Goal: Download file/media

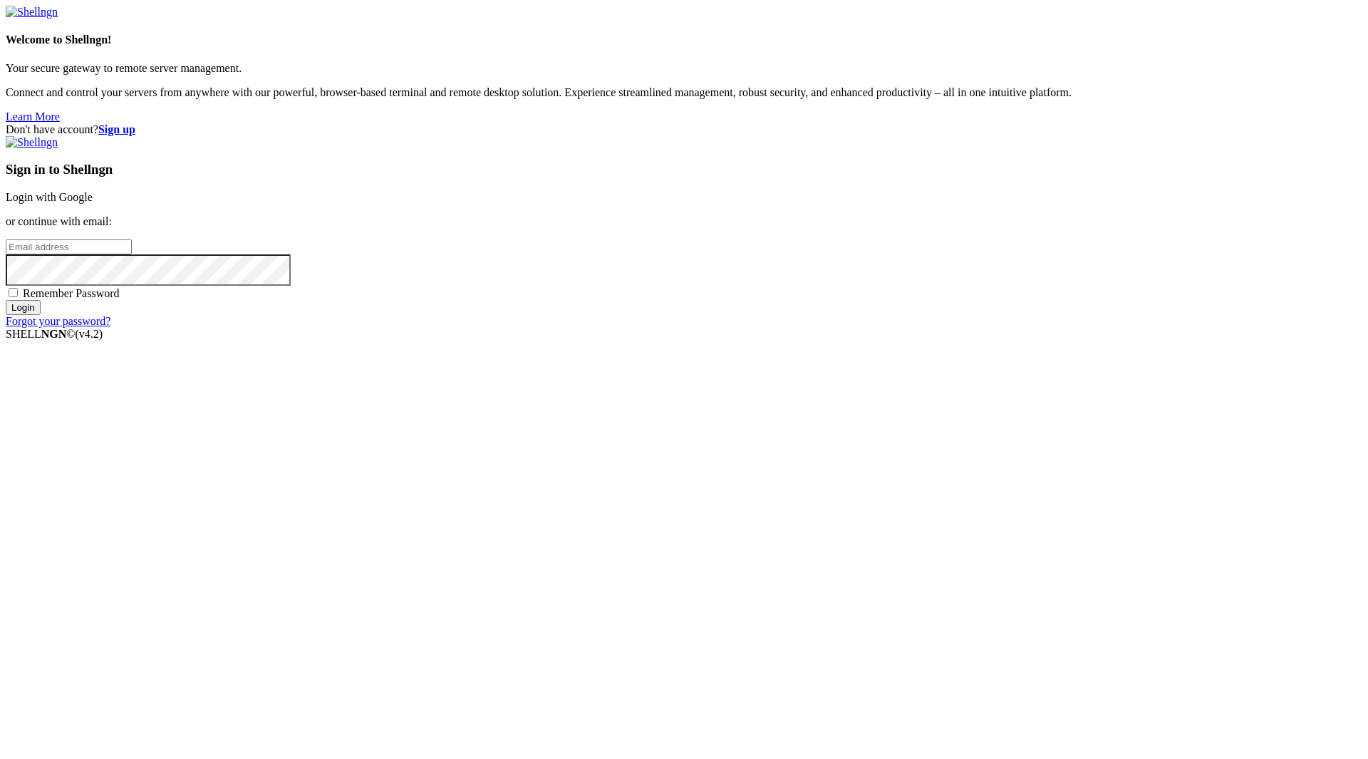
type input "[EMAIL_ADDRESS][DOMAIN_NAME]"
click at [120, 299] on span "Remember Password" at bounding box center [71, 293] width 97 height 12
click at [18, 297] on input "Remember Password" at bounding box center [13, 292] width 9 height 9
checkbox input "true"
click at [41, 315] on input "Login" at bounding box center [23, 307] width 35 height 15
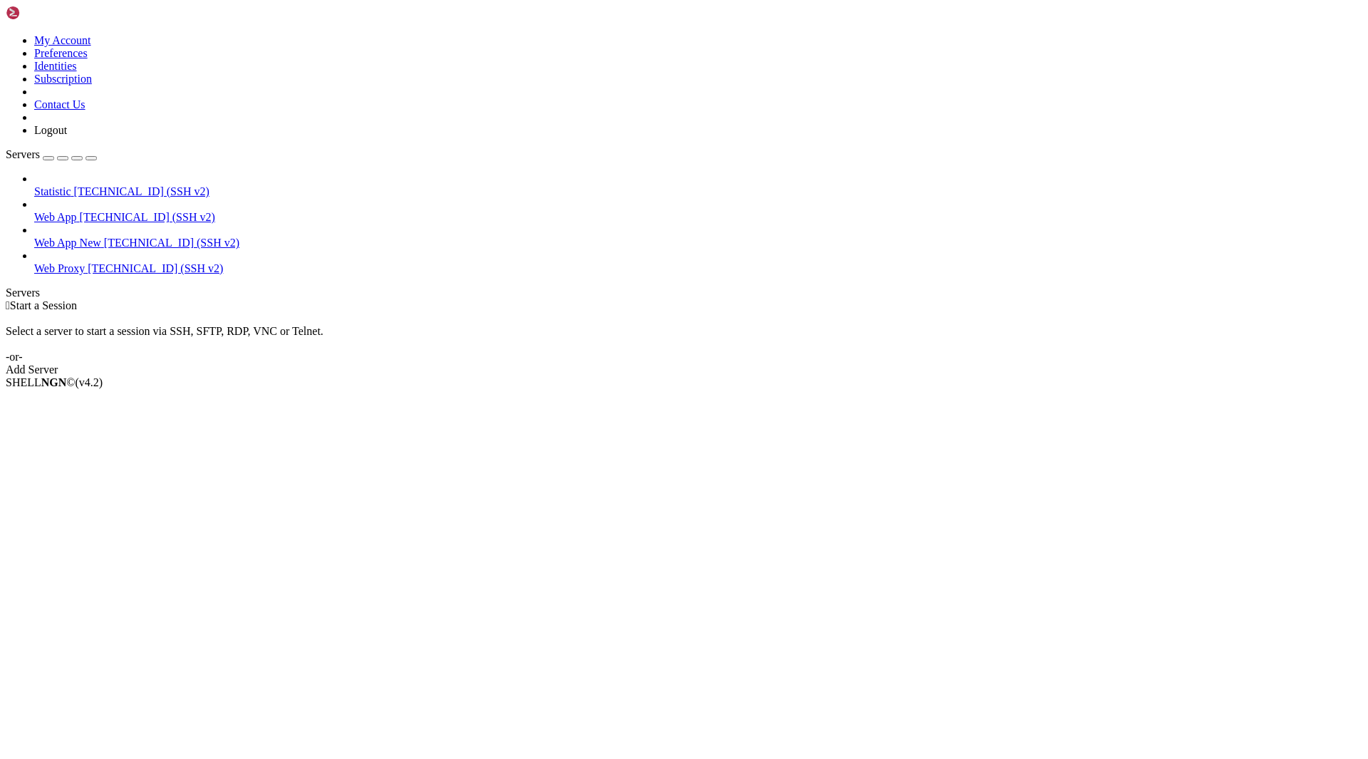
click at [104, 236] on span "[TECHNICAL_ID] (SSH v2)" at bounding box center [171, 242] width 135 height 12
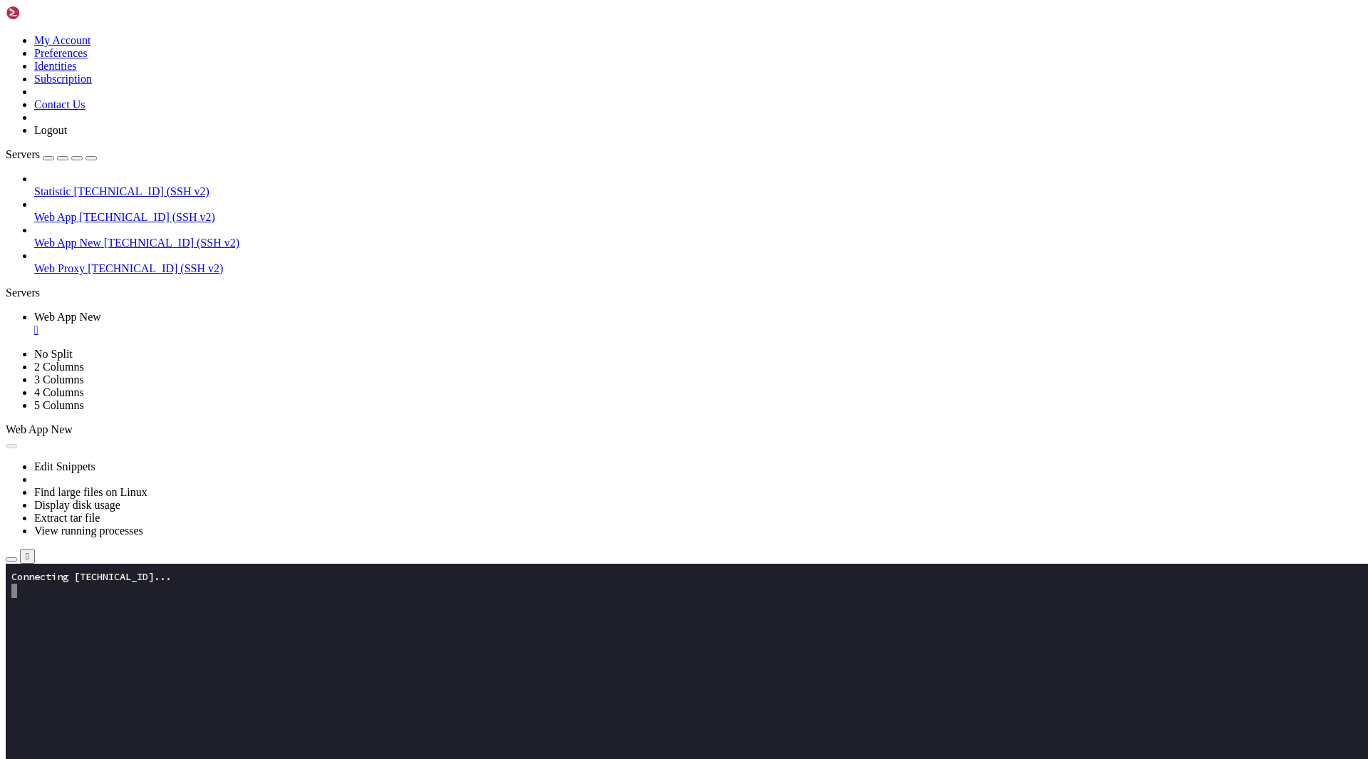
click at [17, 557] on button "button" at bounding box center [11, 559] width 11 height 4
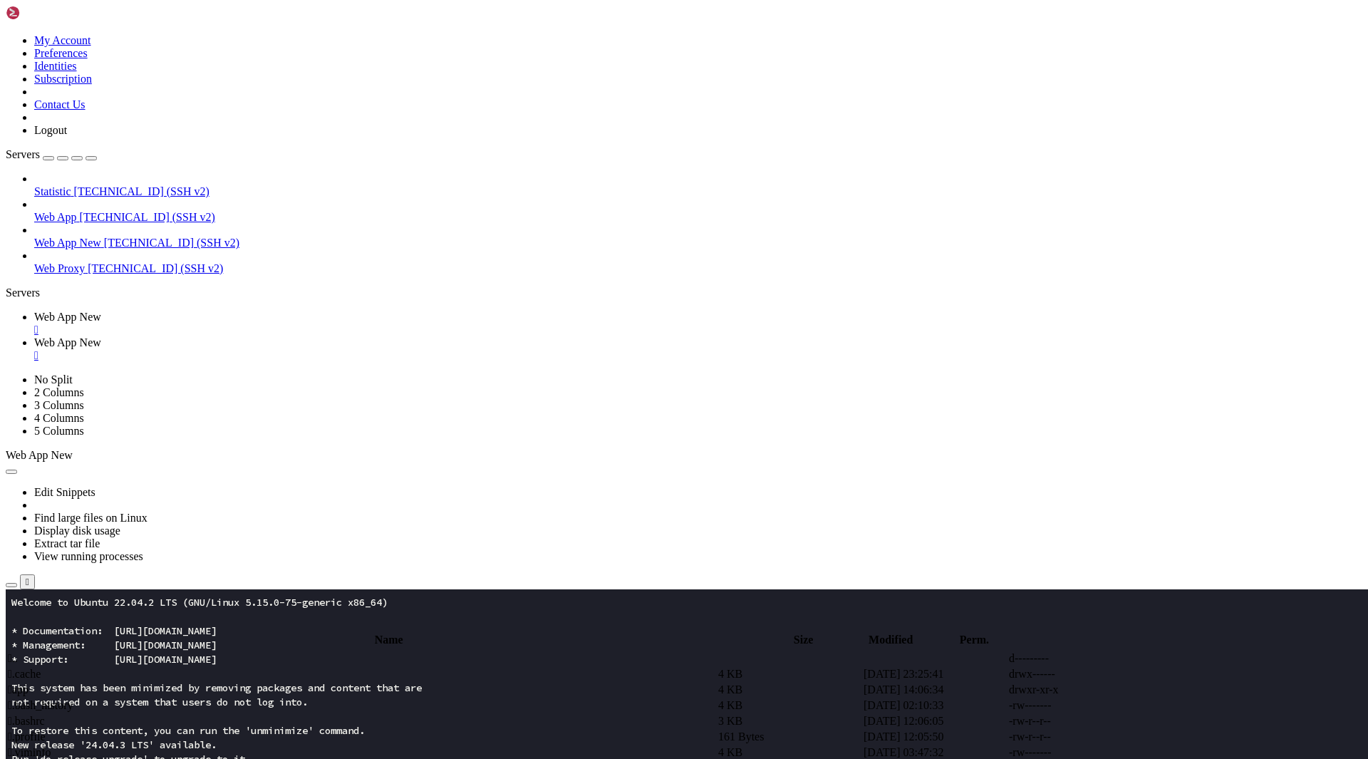
click at [236, 682] on td " app" at bounding box center [361, 689] width 709 height 14
click at [47, 699] on span " updates" at bounding box center [27, 705] width 39 height 12
type input "/root/app/updates"
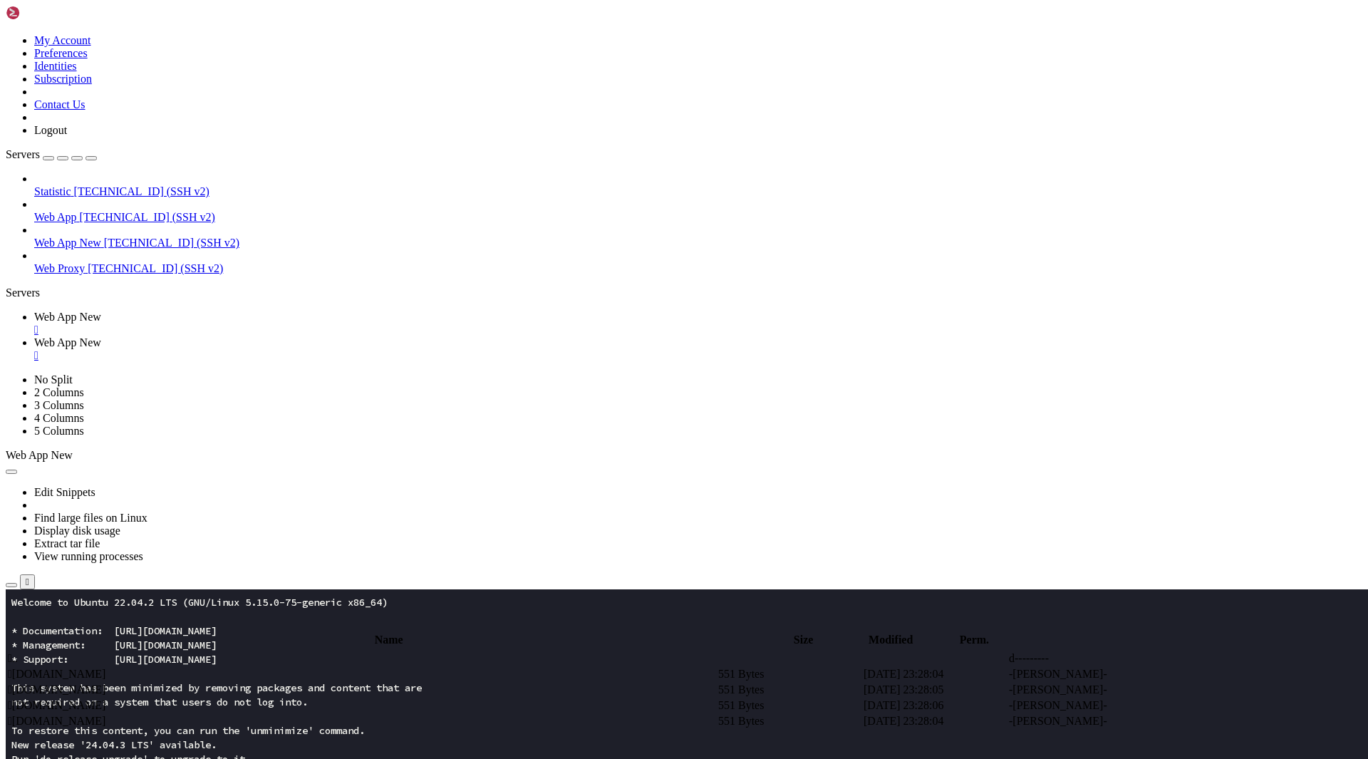
click at [1154, 674] on icon at bounding box center [1154, 674] width 0 height 0
